Goal: Task Accomplishment & Management: Manage account settings

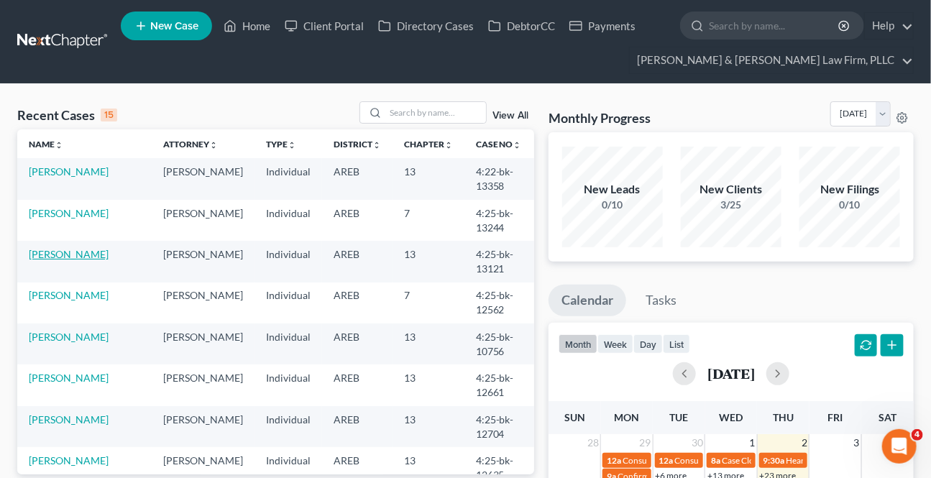
click at [77, 256] on link "[PERSON_NAME]" at bounding box center [69, 254] width 80 height 12
select select "2"
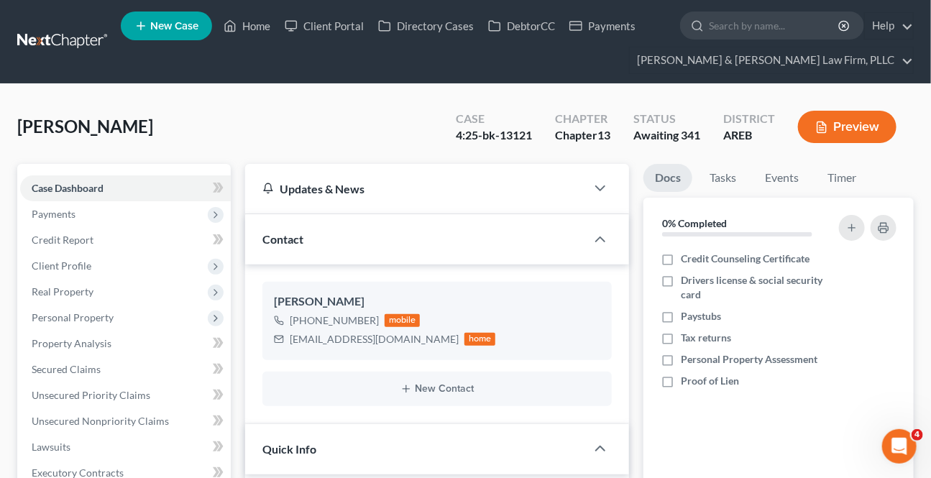
scroll to position [195, 0]
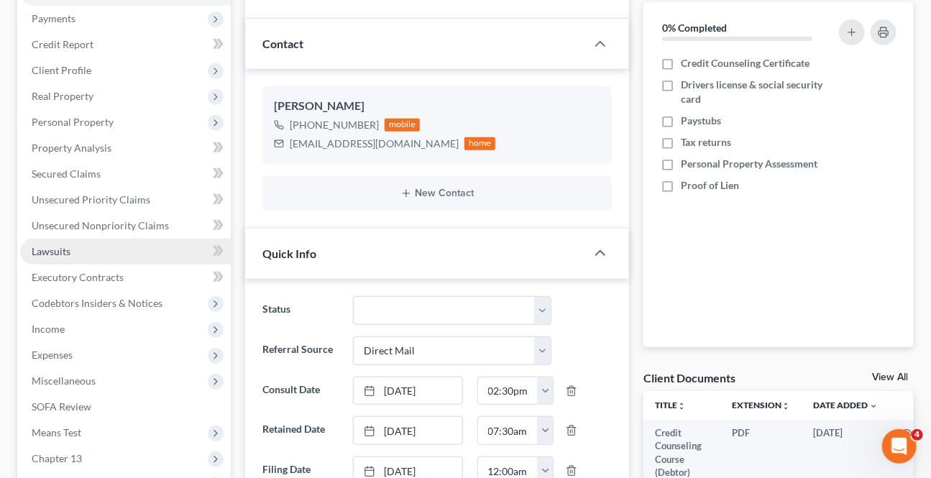
click at [55, 252] on span "Lawsuits" at bounding box center [51, 251] width 39 height 12
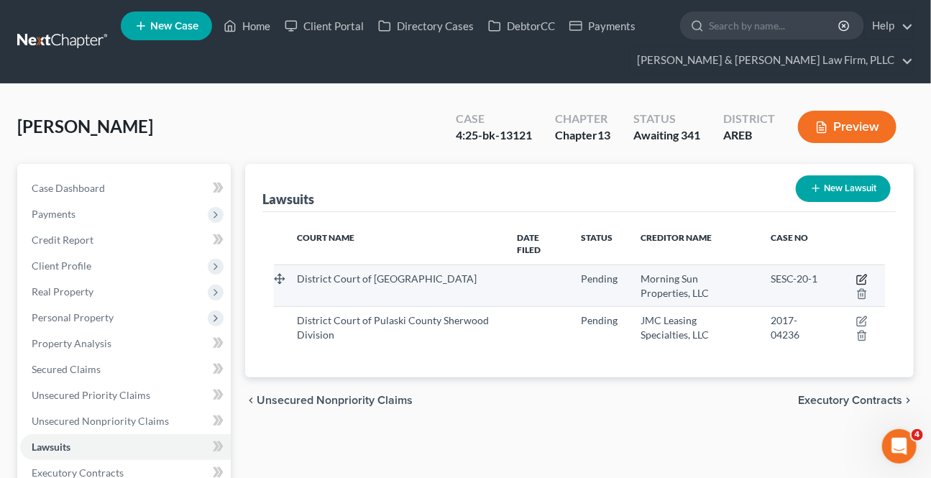
click at [865, 277] on icon "button" at bounding box center [863, 278] width 6 height 6
select select "2"
select select "0"
select select "4"
select select "2"
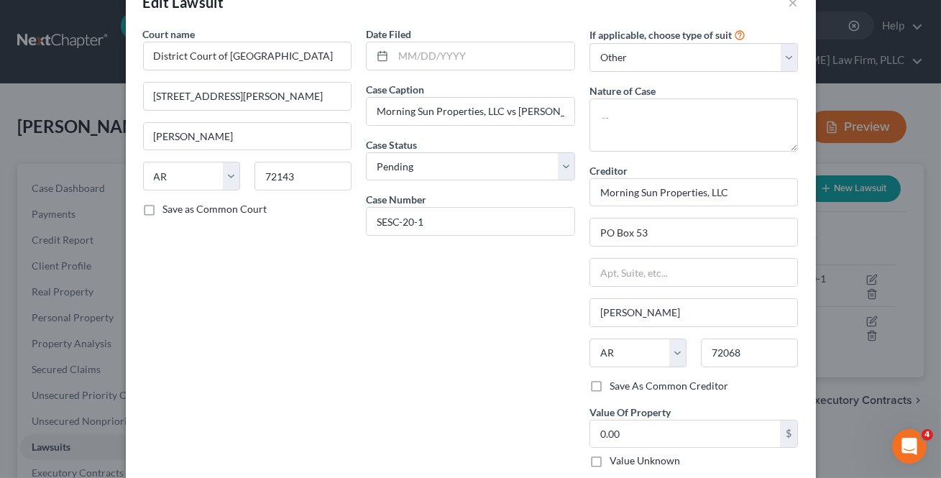
scroll to position [119, 0]
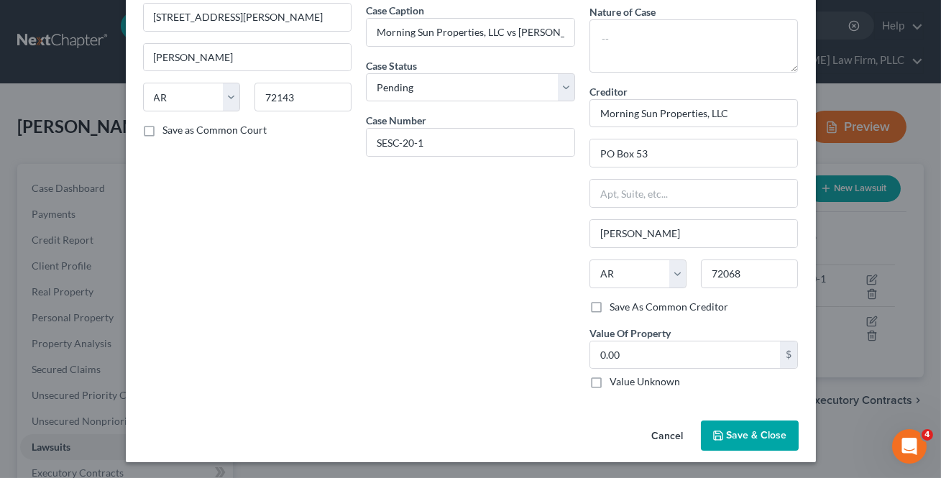
click at [743, 430] on span "Save & Close" at bounding box center [757, 435] width 60 height 12
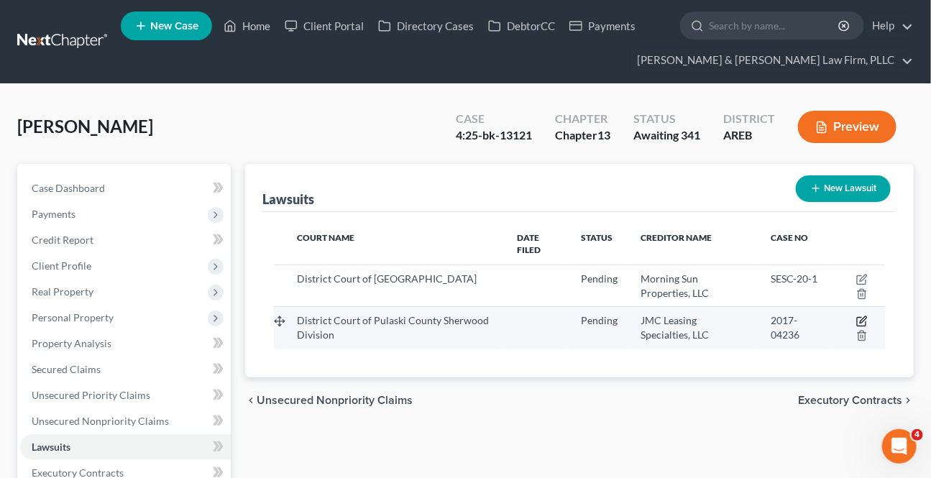
click at [865, 321] on icon "button" at bounding box center [861, 322] width 9 height 9
select select "2"
select select "0"
select select "1"
select select "2"
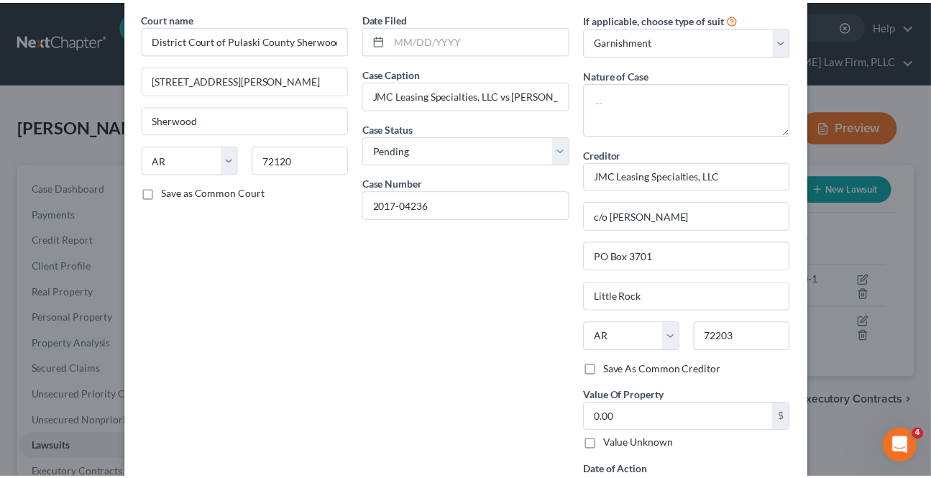
scroll to position [174, 0]
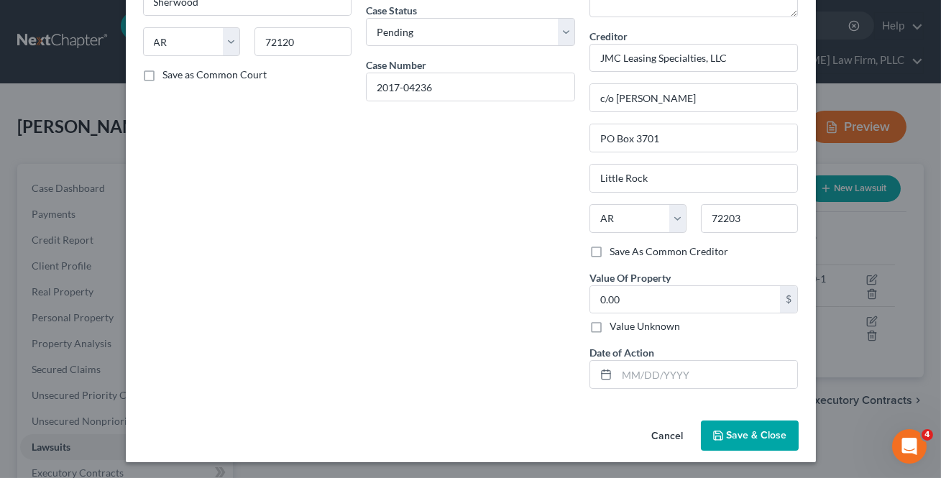
click at [768, 429] on span "Save & Close" at bounding box center [757, 435] width 60 height 12
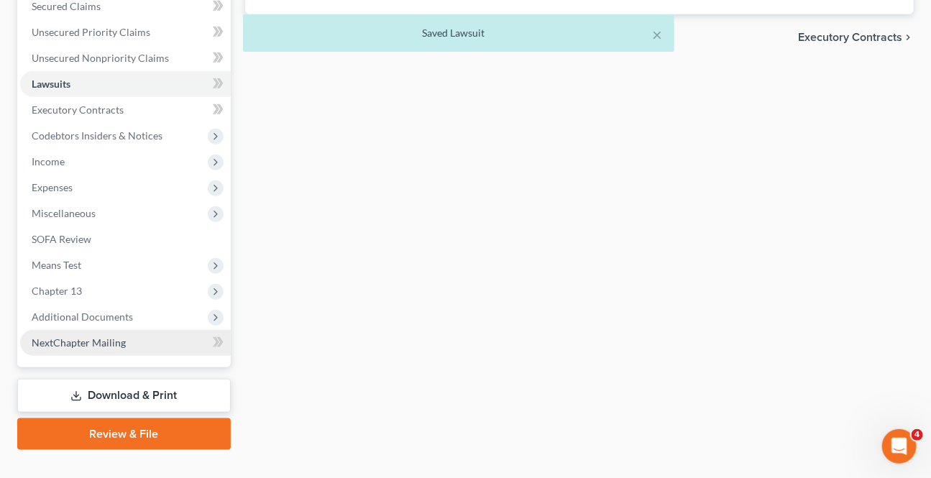
scroll to position [388, 0]
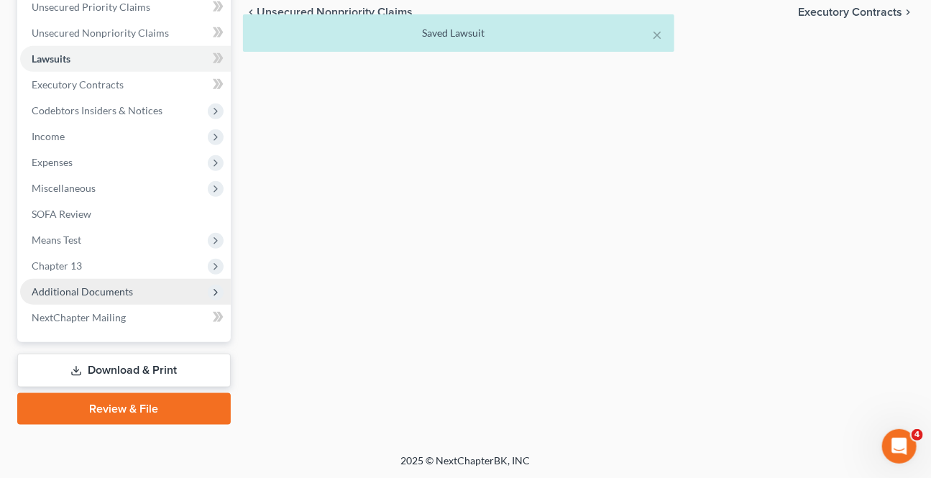
click at [112, 280] on span "Additional Documents" at bounding box center [125, 292] width 211 height 26
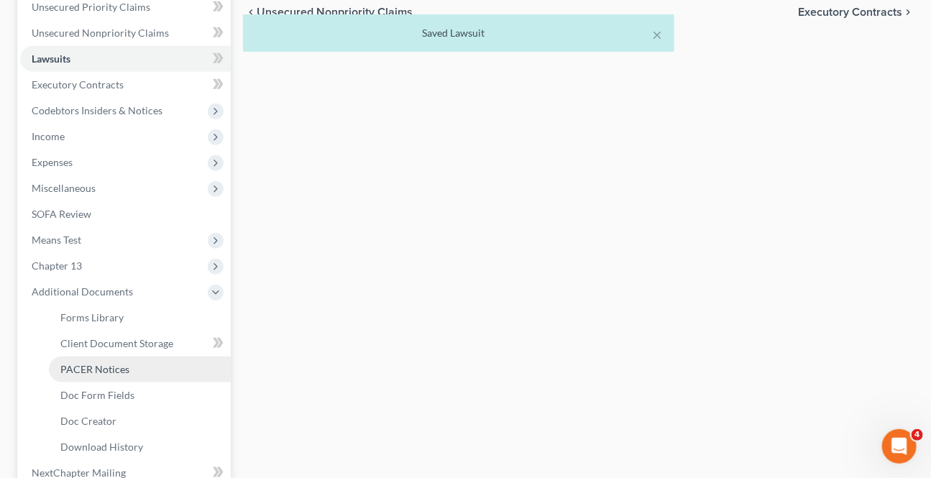
click at [110, 359] on link "PACER Notices" at bounding box center [140, 369] width 182 height 26
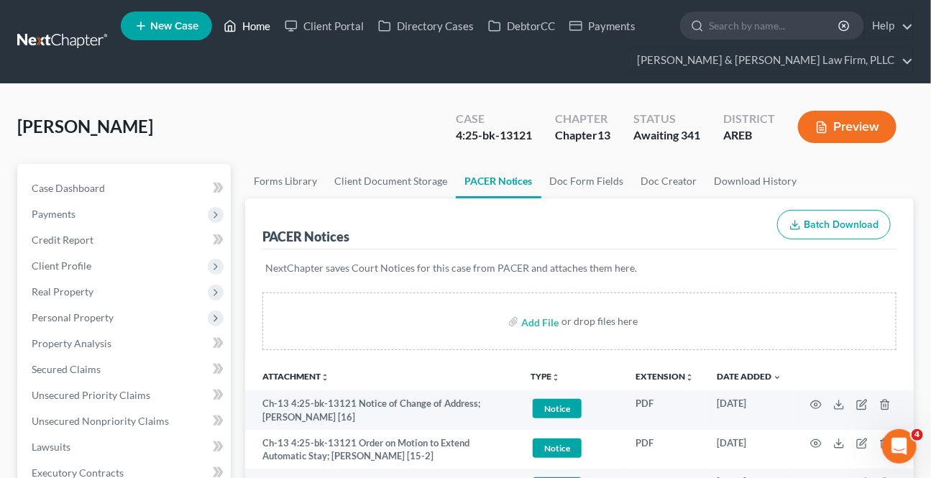
click at [249, 27] on link "Home" at bounding box center [246, 26] width 61 height 26
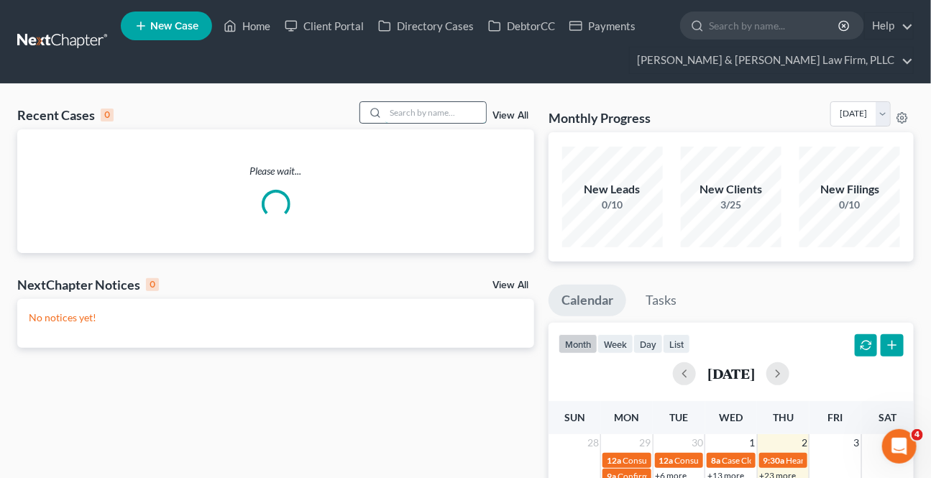
click at [445, 117] on input "search" at bounding box center [435, 112] width 101 height 21
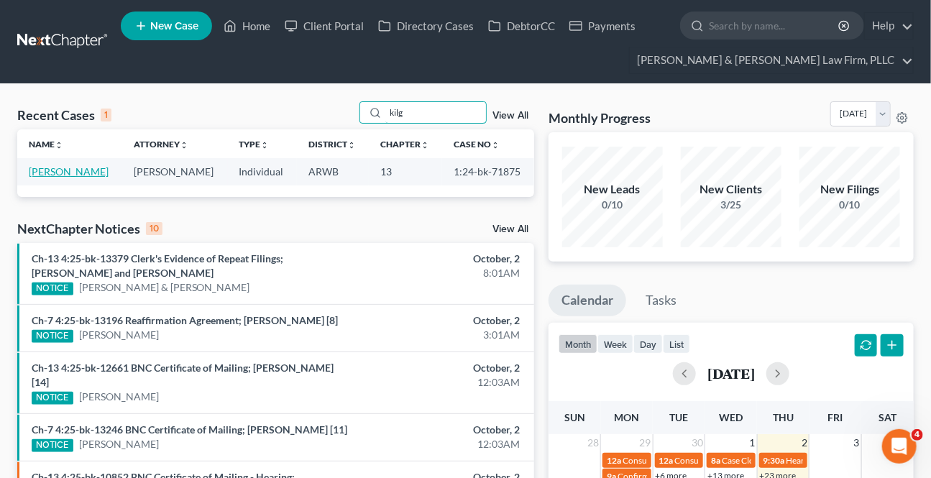
type input "kilg"
click at [64, 167] on link "[PERSON_NAME]" at bounding box center [69, 171] width 80 height 12
select select "2"
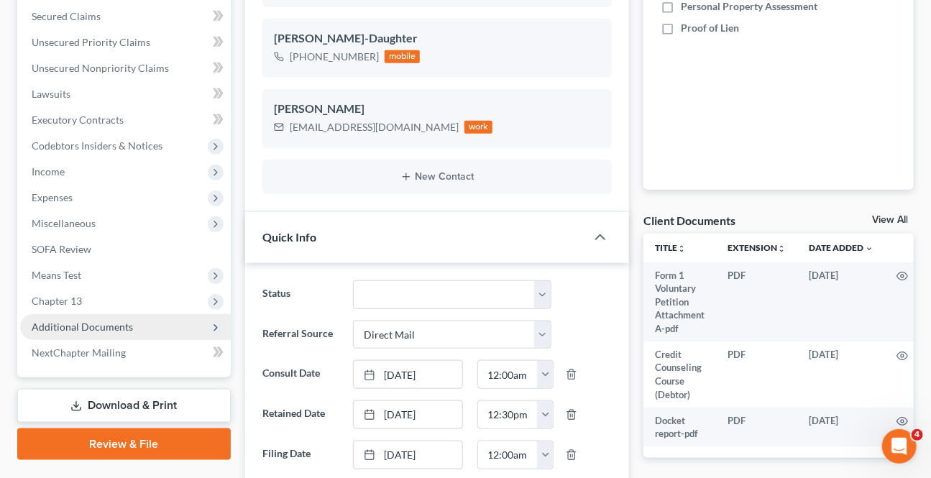
scroll to position [392, 0]
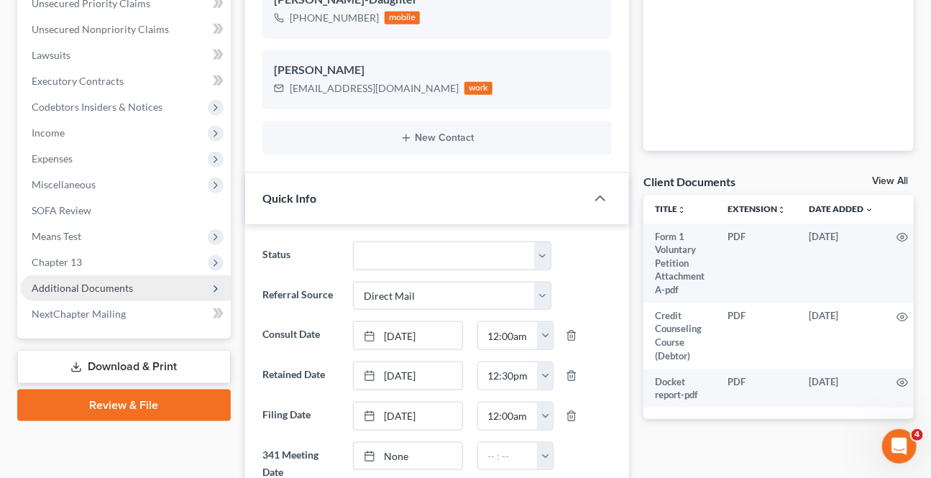
click at [78, 283] on span "Additional Documents" at bounding box center [82, 288] width 101 height 12
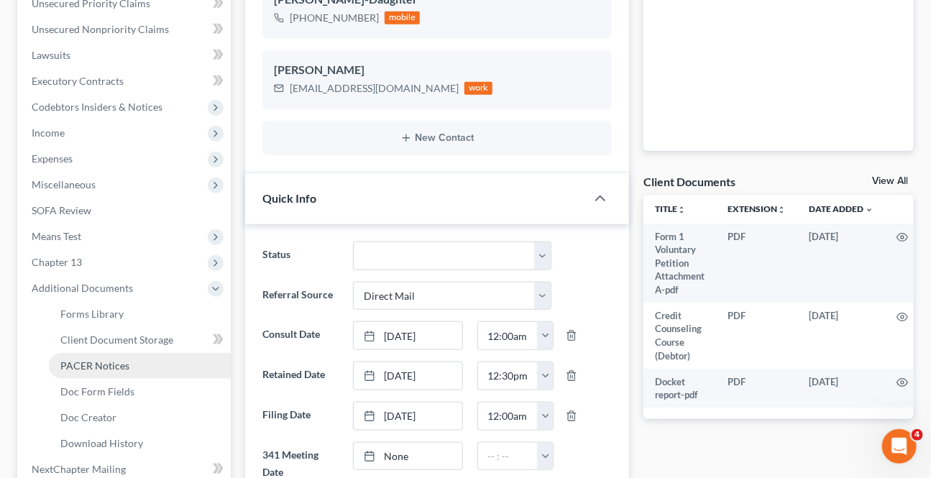
click at [106, 366] on span "PACER Notices" at bounding box center [94, 365] width 69 height 12
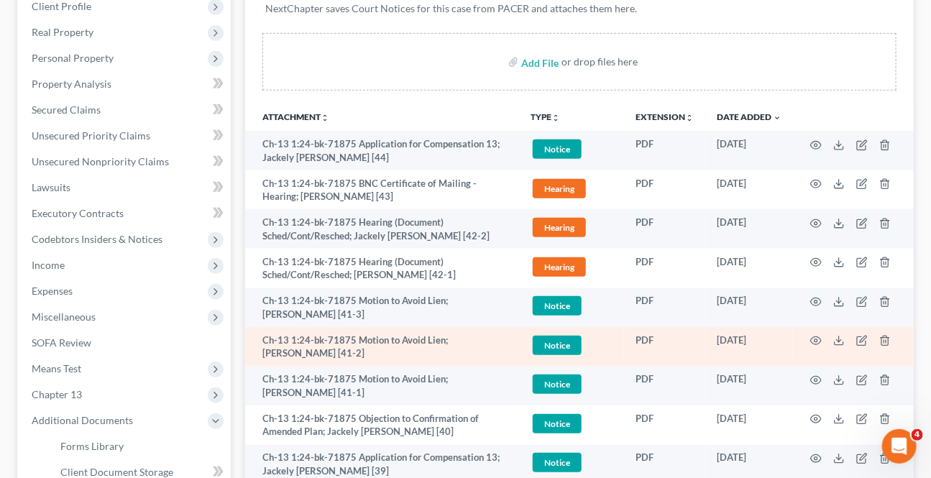
scroll to position [261, 0]
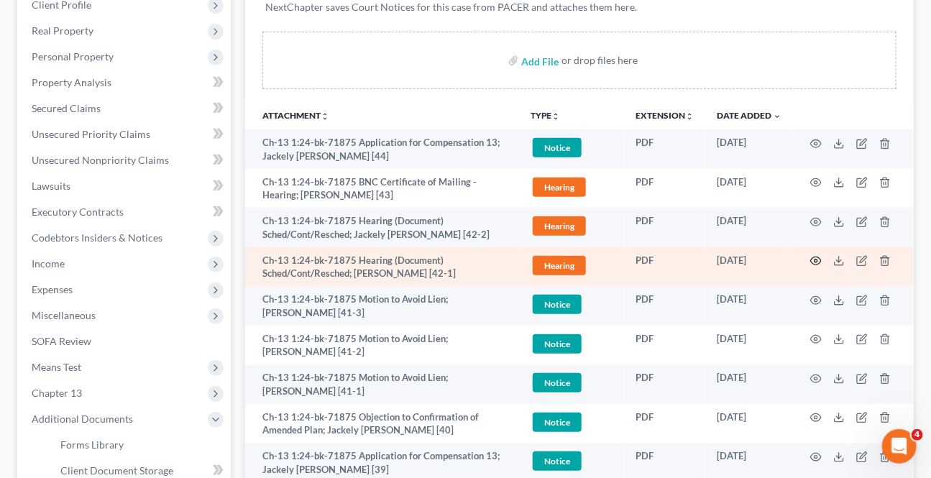
click at [816, 259] on circle "button" at bounding box center [815, 260] width 3 height 3
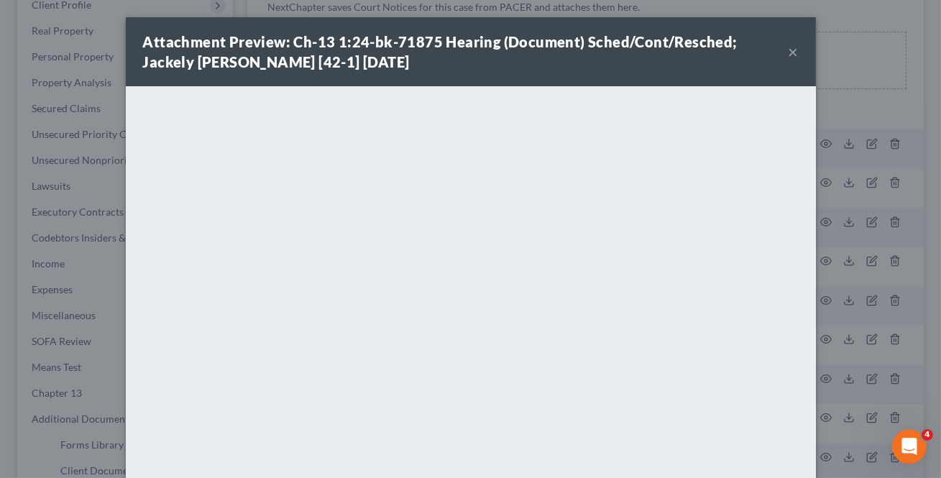
click at [788, 52] on button "×" at bounding box center [793, 51] width 10 height 17
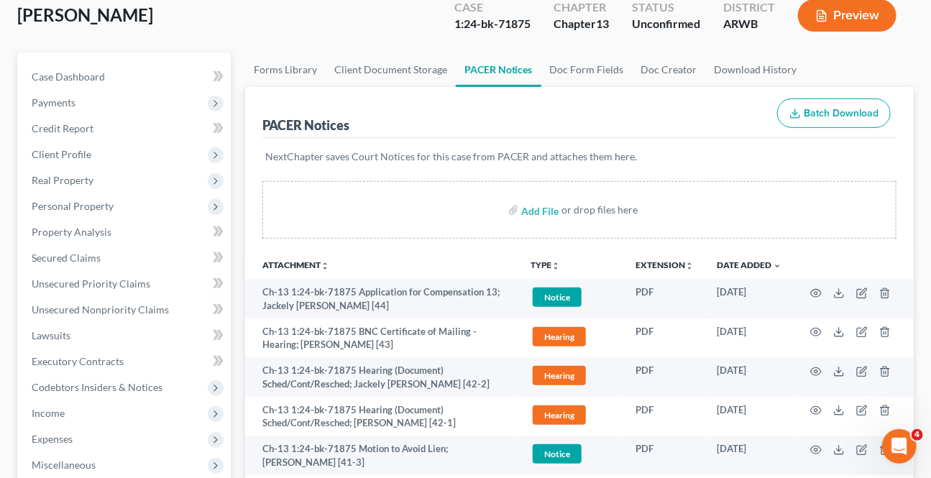
scroll to position [0, 0]
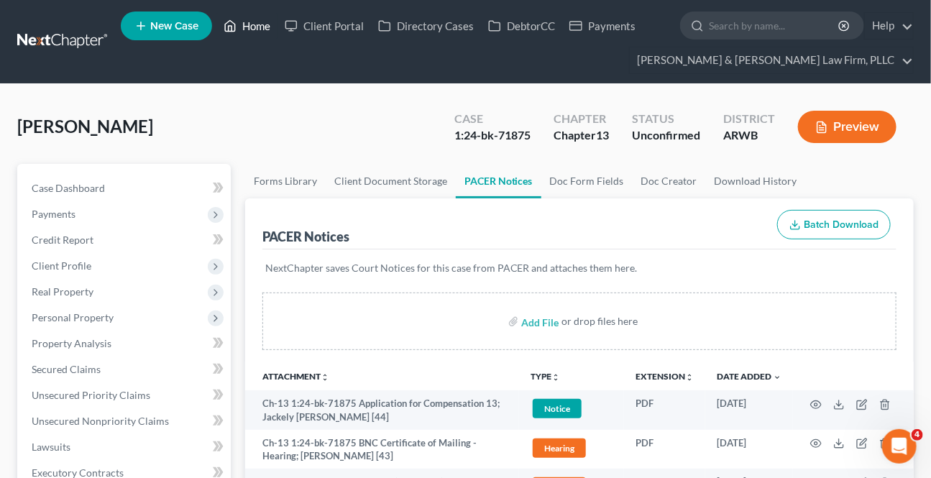
click at [262, 29] on link "Home" at bounding box center [246, 26] width 61 height 26
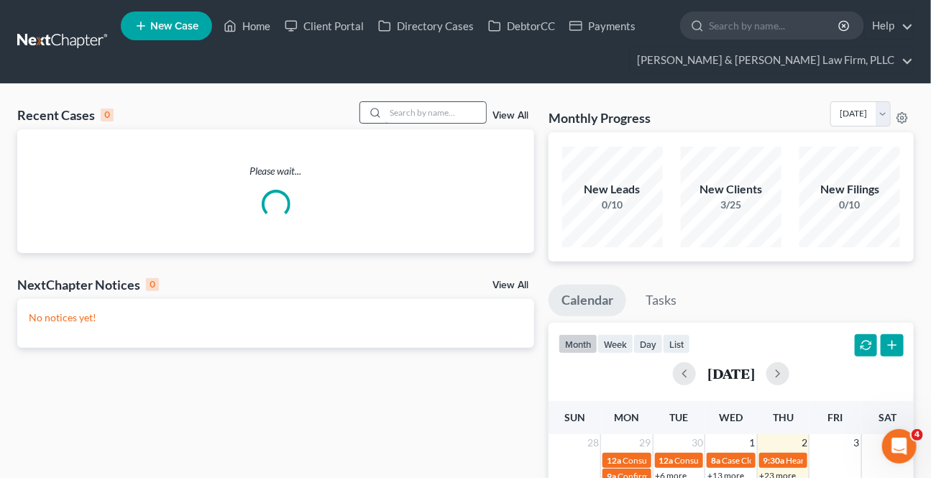
drag, startPoint x: 461, startPoint y: 99, endPoint x: 455, endPoint y: 106, distance: 9.1
click at [460, 99] on div "Recent Cases 0 View All Please wait... NextChapter Notices 0 View All No notice…" at bounding box center [465, 457] width 931 height 746
click at [446, 114] on input "search" at bounding box center [435, 112] width 101 height 21
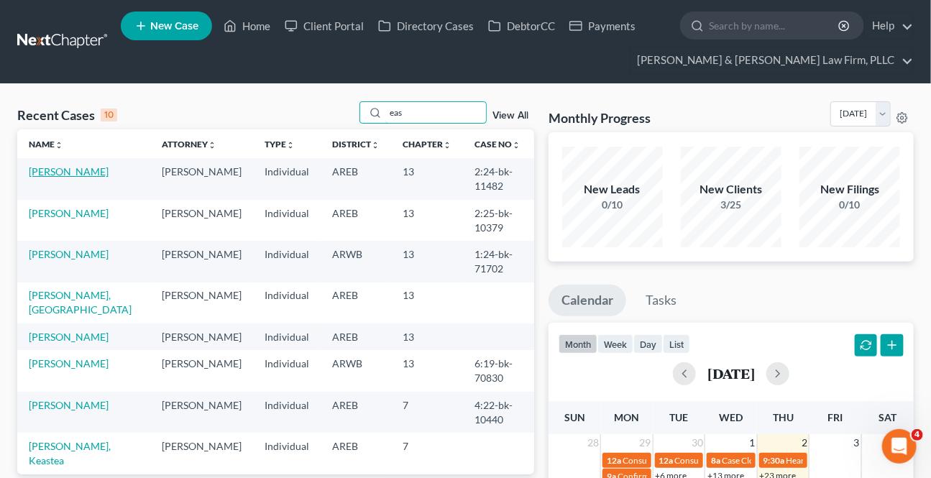
type input "eas"
click at [56, 166] on link "[PERSON_NAME]" at bounding box center [69, 171] width 80 height 12
select select "2"
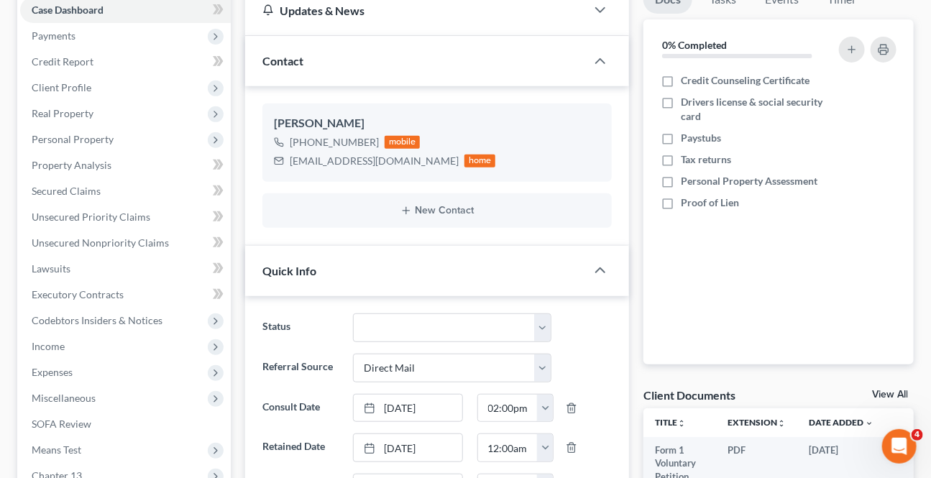
scroll to position [326, 0]
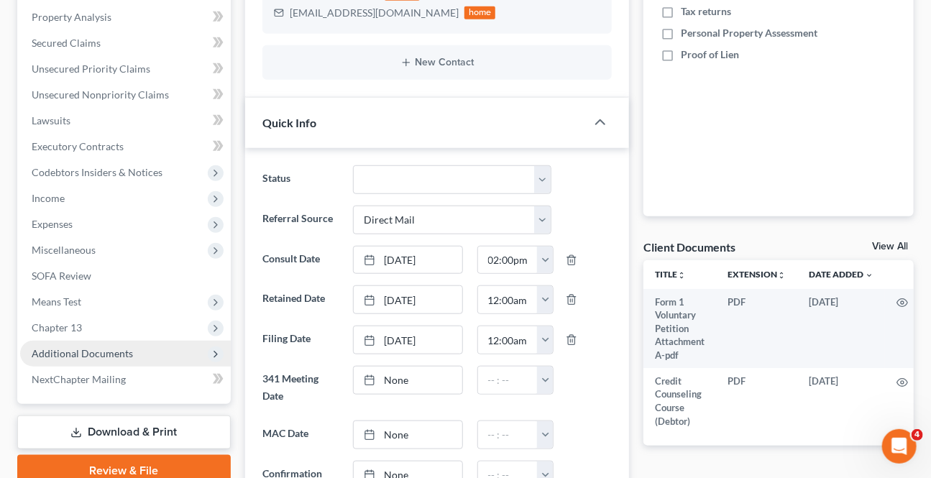
click at [76, 358] on span "Additional Documents" at bounding box center [125, 354] width 211 height 26
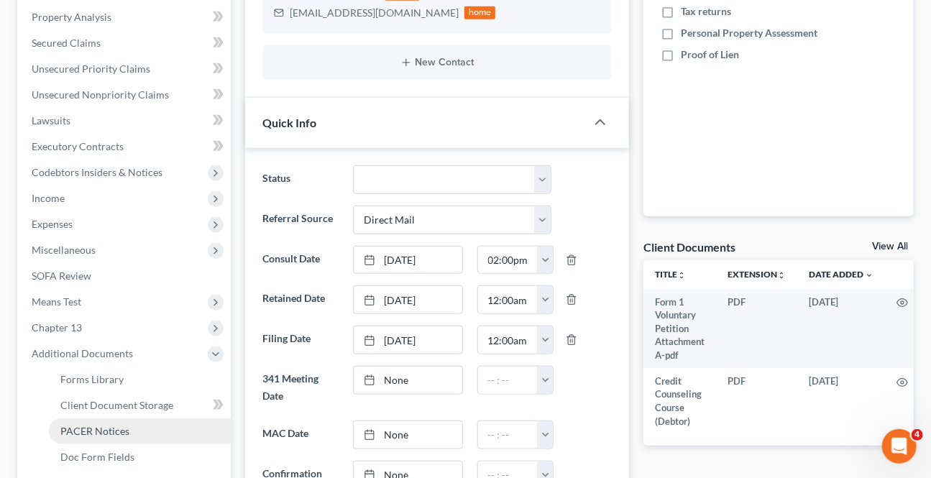
click at [72, 431] on span "PACER Notices" at bounding box center [94, 431] width 69 height 12
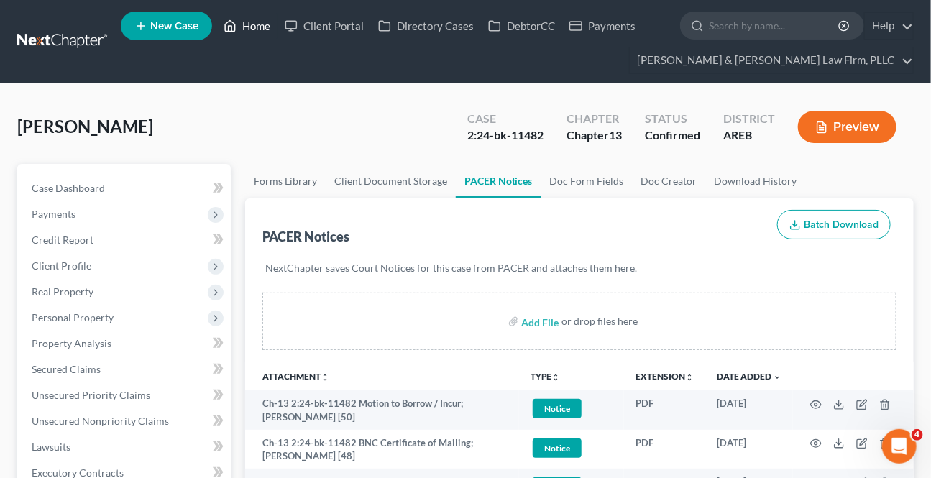
click at [247, 29] on link "Home" at bounding box center [246, 26] width 61 height 26
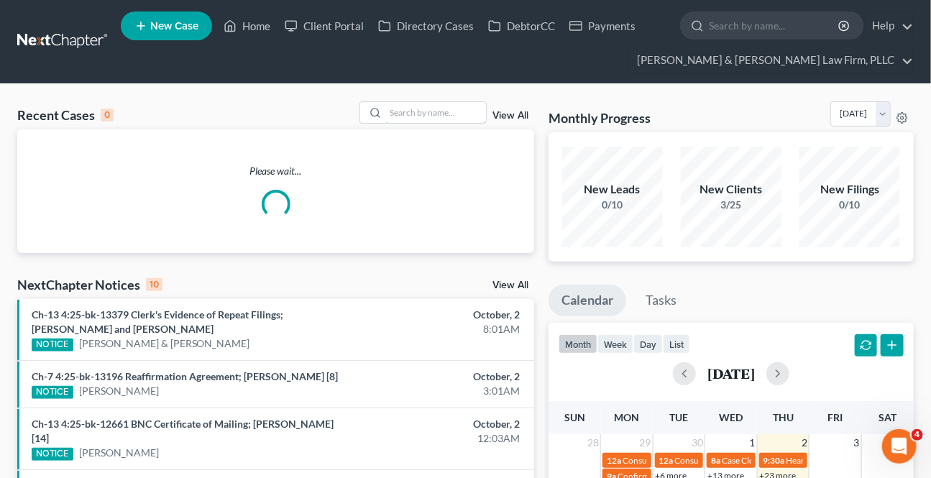
drag, startPoint x: 436, startPoint y: 110, endPoint x: 529, endPoint y: 146, distance: 100.1
click at [435, 109] on input "search" at bounding box center [435, 112] width 101 height 21
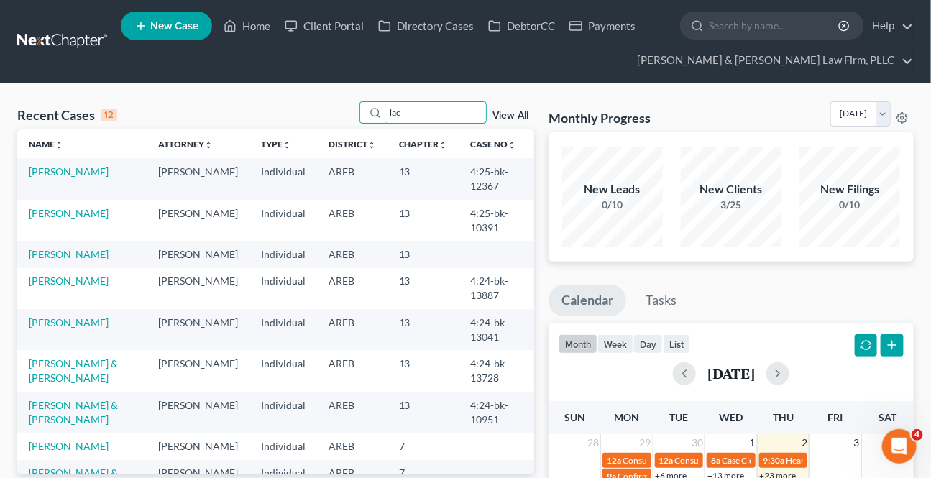
type input "lac"
click at [78, 180] on td "[PERSON_NAME]" at bounding box center [81, 178] width 129 height 41
click at [79, 174] on link "[PERSON_NAME]" at bounding box center [69, 171] width 80 height 12
select select "2"
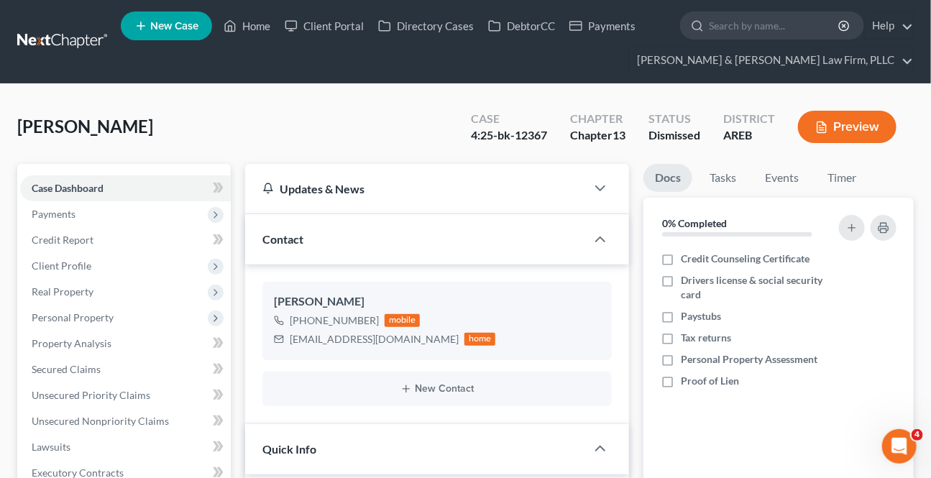
scroll to position [139, 0]
drag, startPoint x: 258, startPoint y: 19, endPoint x: 368, endPoint y: 114, distance: 144.8
click at [257, 19] on link "Home" at bounding box center [246, 26] width 61 height 26
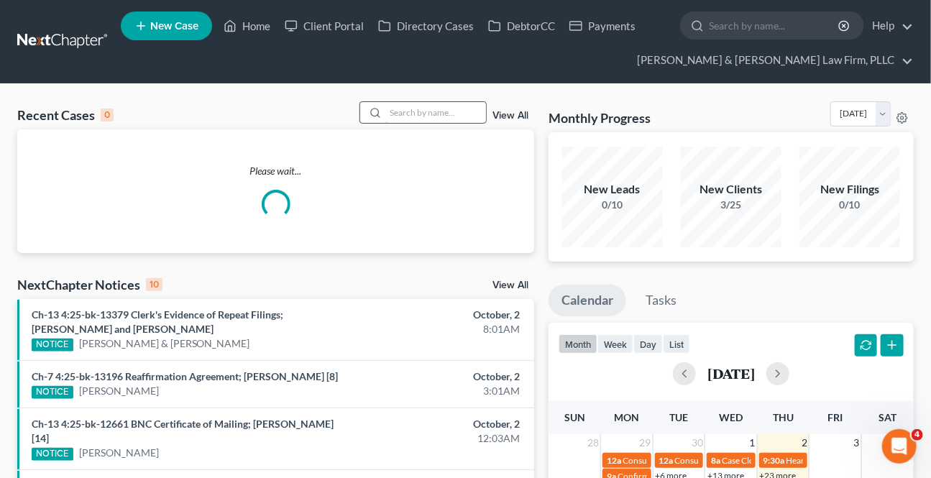
click at [447, 114] on input "search" at bounding box center [435, 112] width 101 height 21
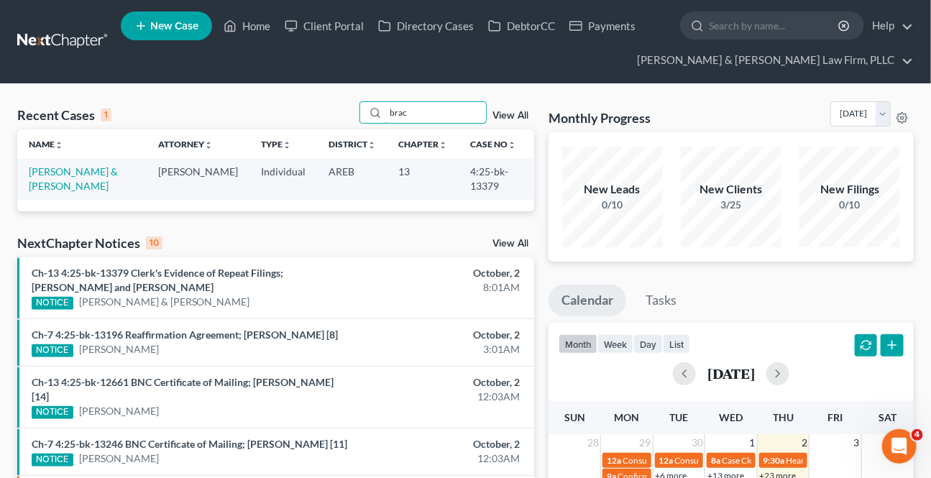
type input "brac"
click at [70, 176] on link "[PERSON_NAME] & [PERSON_NAME]" at bounding box center [73, 178] width 89 height 27
select select "2"
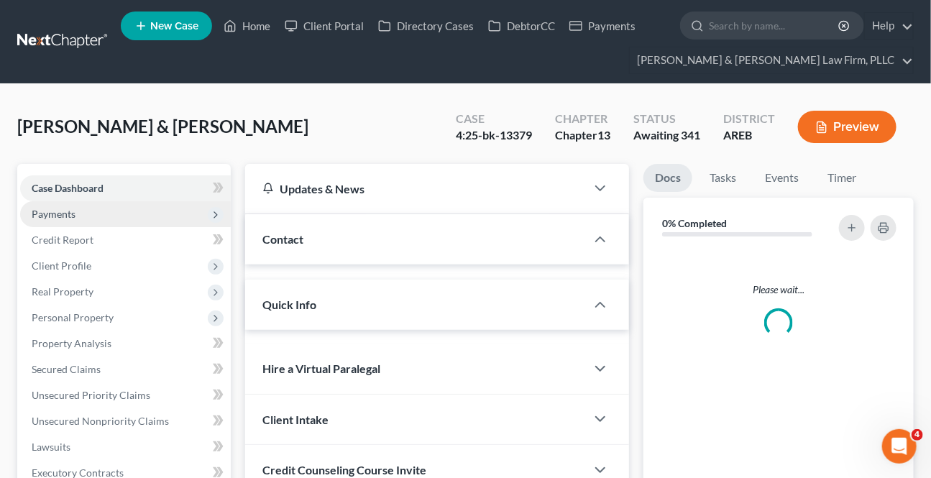
click at [50, 212] on span "Payments" at bounding box center [54, 214] width 44 height 12
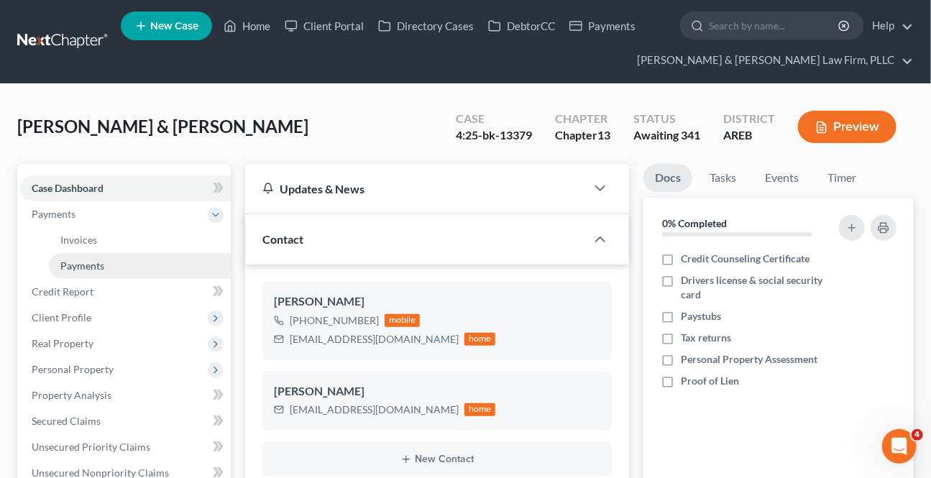
scroll to position [21, 0]
click at [77, 269] on span "Payments" at bounding box center [82, 265] width 44 height 12
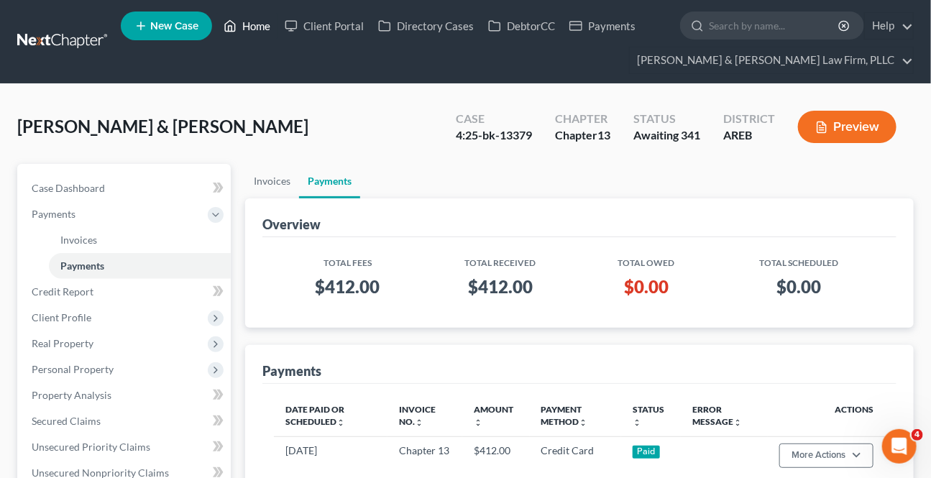
click at [231, 17] on icon at bounding box center [230, 25] width 13 height 17
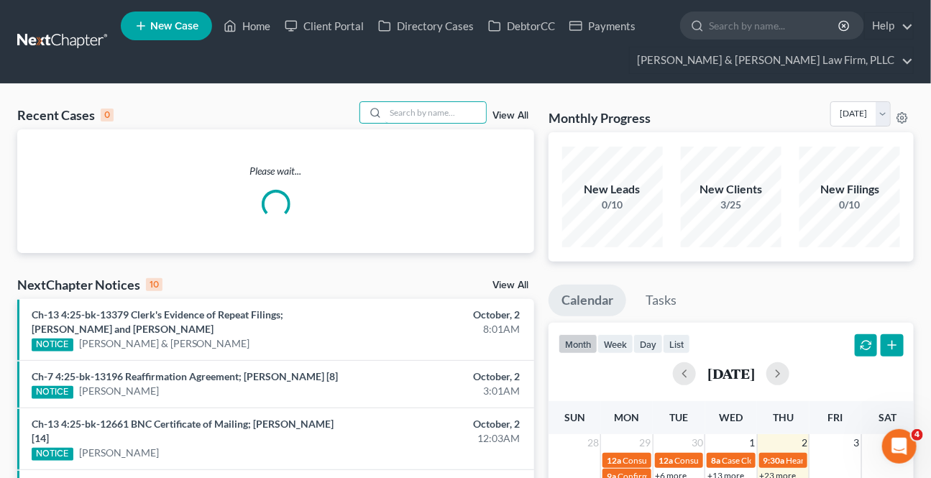
drag, startPoint x: 417, startPoint y: 115, endPoint x: 472, endPoint y: 137, distance: 59.7
click at [418, 115] on input "search" at bounding box center [435, 112] width 101 height 21
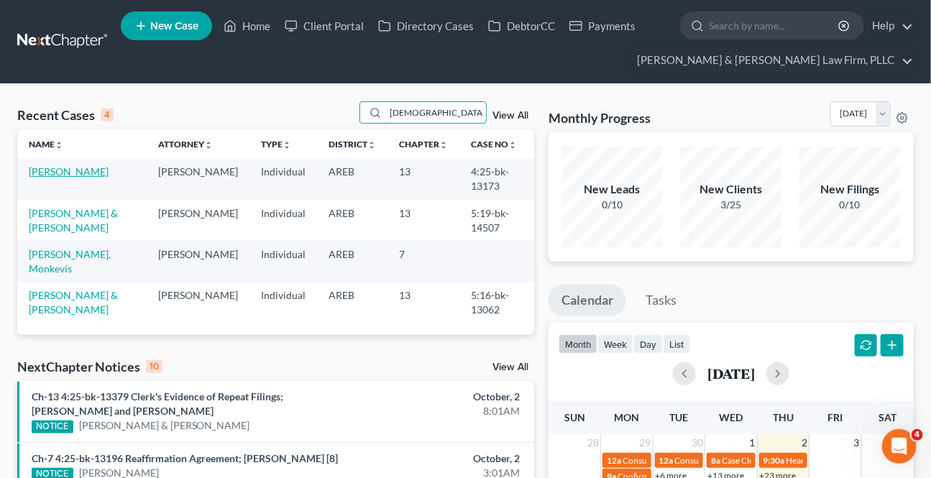
type input "[DEMOGRAPHIC_DATA]"
click at [80, 175] on link "[PERSON_NAME]" at bounding box center [69, 171] width 80 height 12
select select "6"
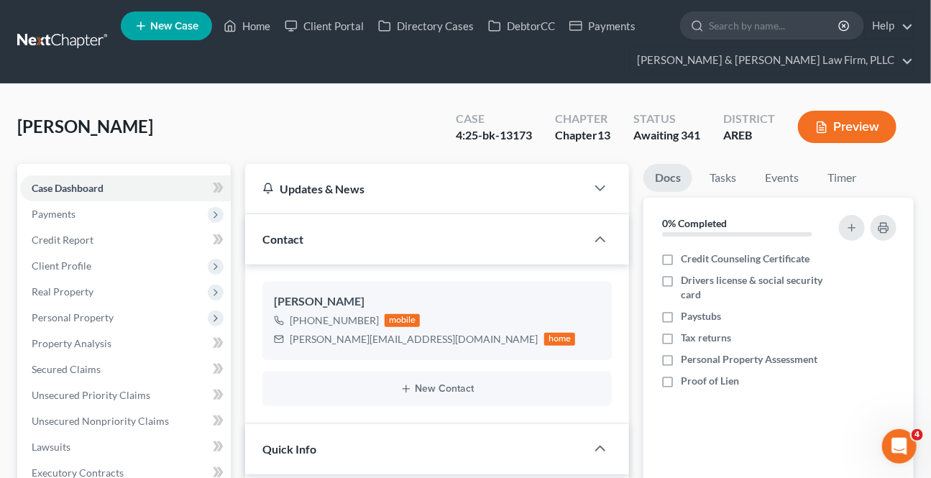
scroll to position [457, 0]
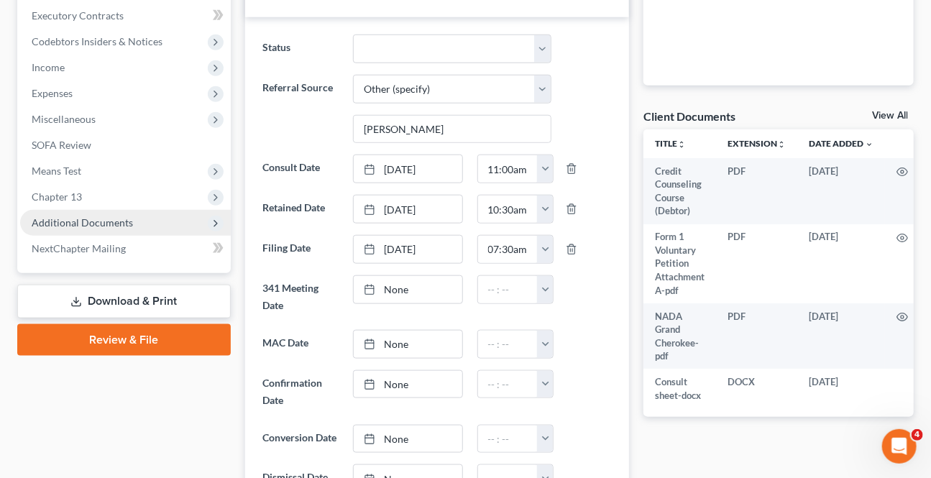
click at [103, 222] on span "Additional Documents" at bounding box center [82, 222] width 101 height 12
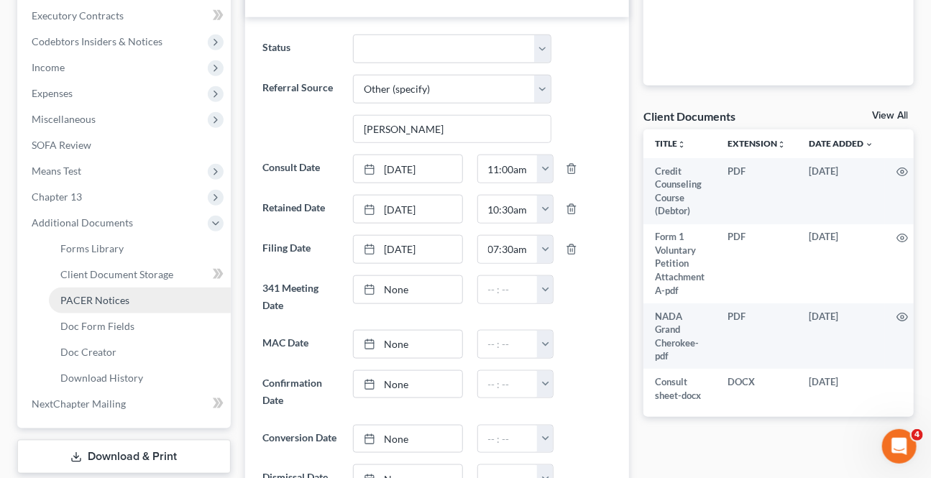
click at [120, 300] on span "PACER Notices" at bounding box center [94, 300] width 69 height 12
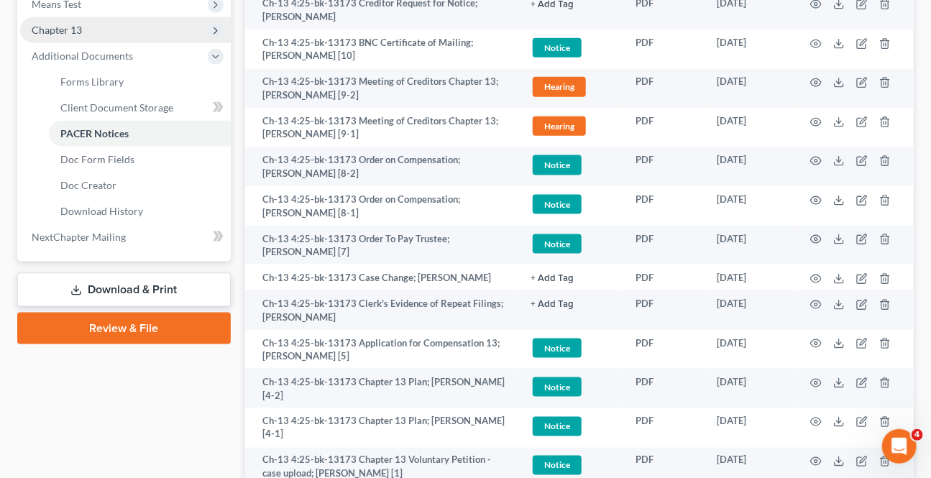
scroll to position [390, 0]
